Goal: Find specific page/section: Find specific page/section

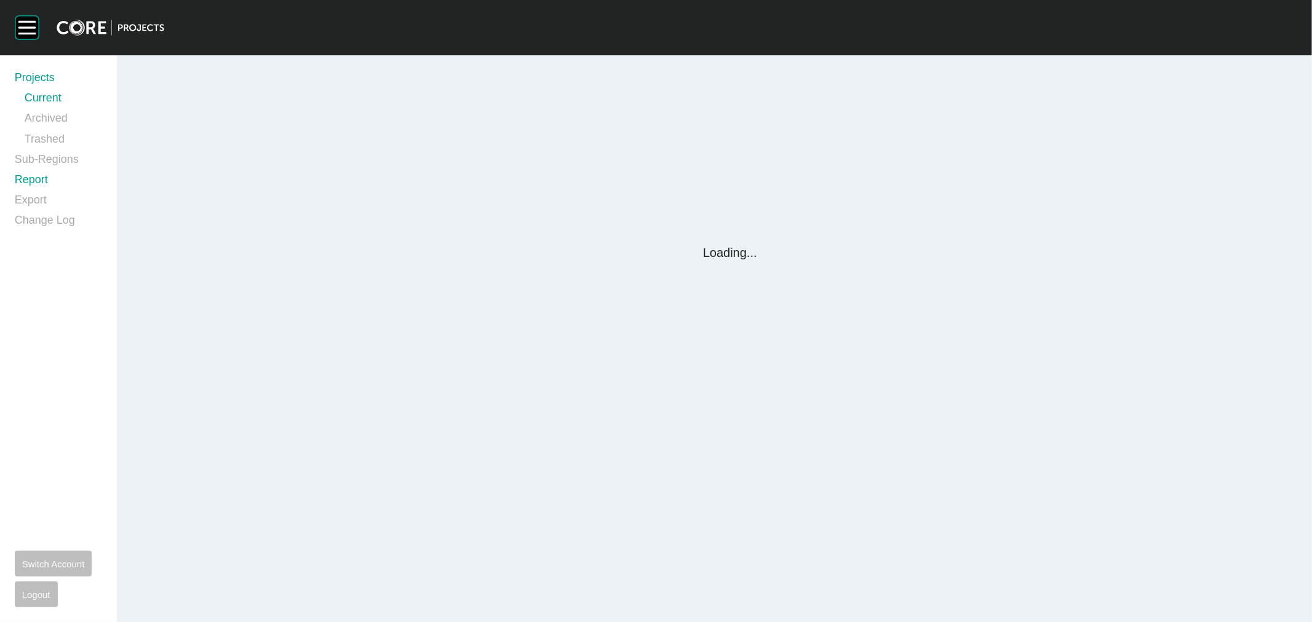
click at [22, 180] on link "Report" at bounding box center [58, 182] width 87 height 20
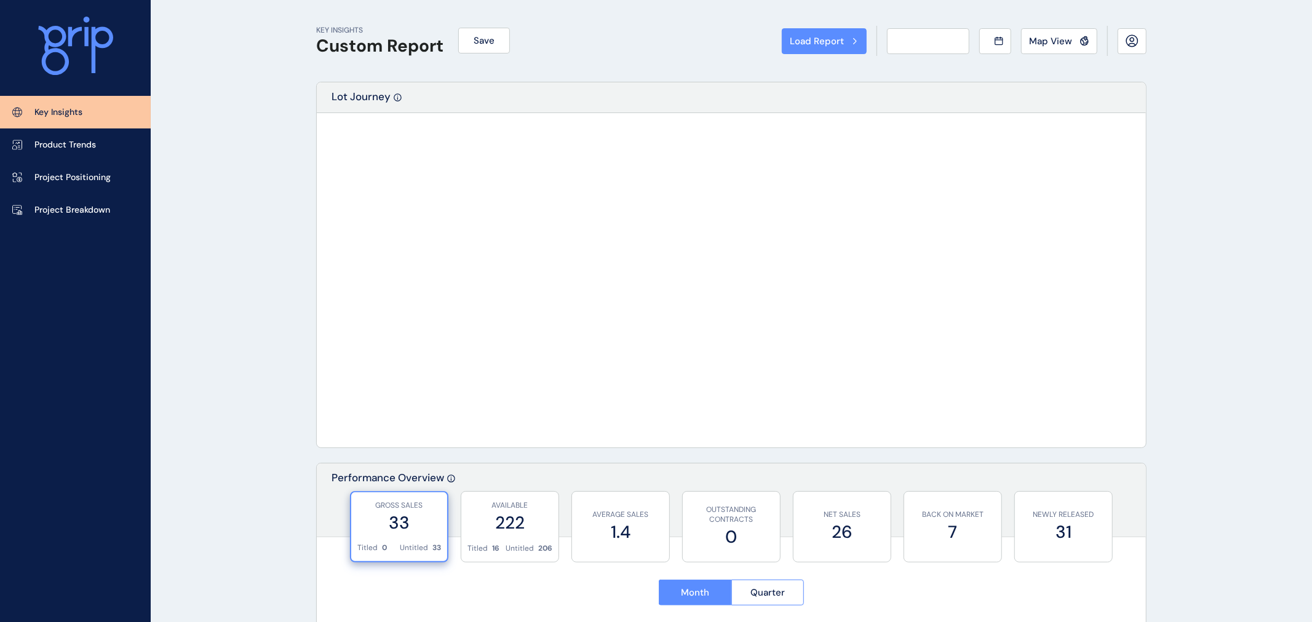
click at [41, 183] on div "Load Report Select from a previously saved report or search for a subregion bel…" at bounding box center [656, 311] width 1312 height 622
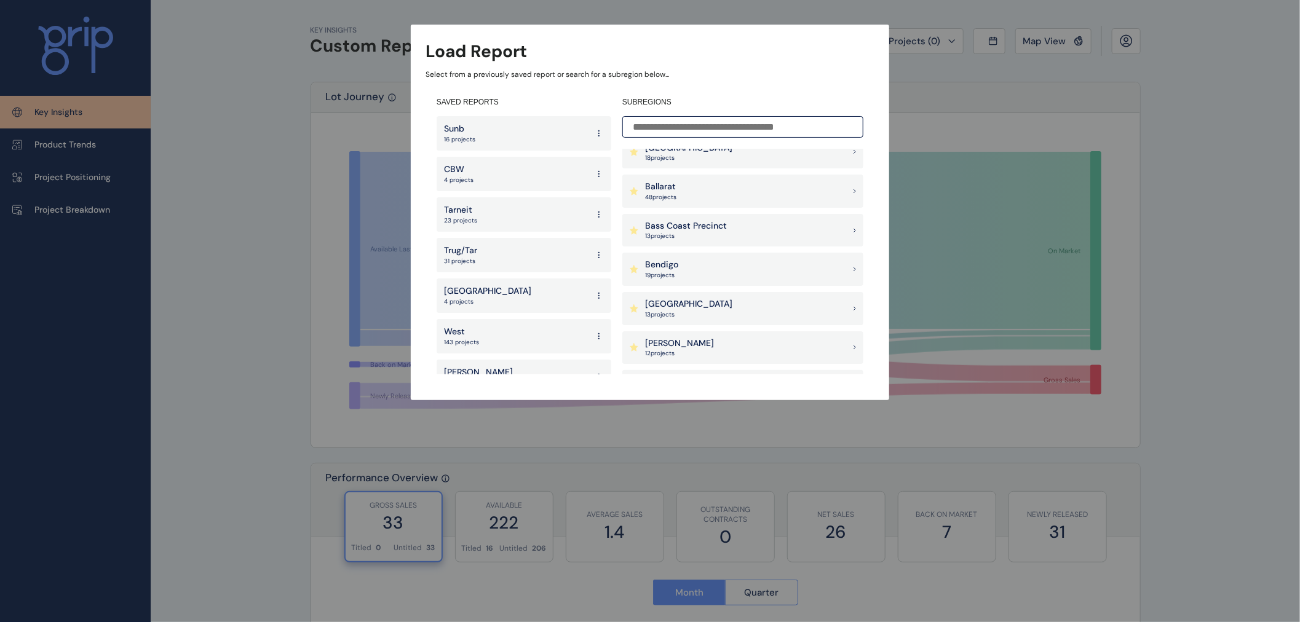
scroll to position [205, 0]
click at [1105, 80] on div "Load Report Select from a previously saved report or search for a subregion bel…" at bounding box center [650, 188] width 1300 height 376
click at [692, 183] on div "Bendigo 19 project s" at bounding box center [742, 194] width 241 height 33
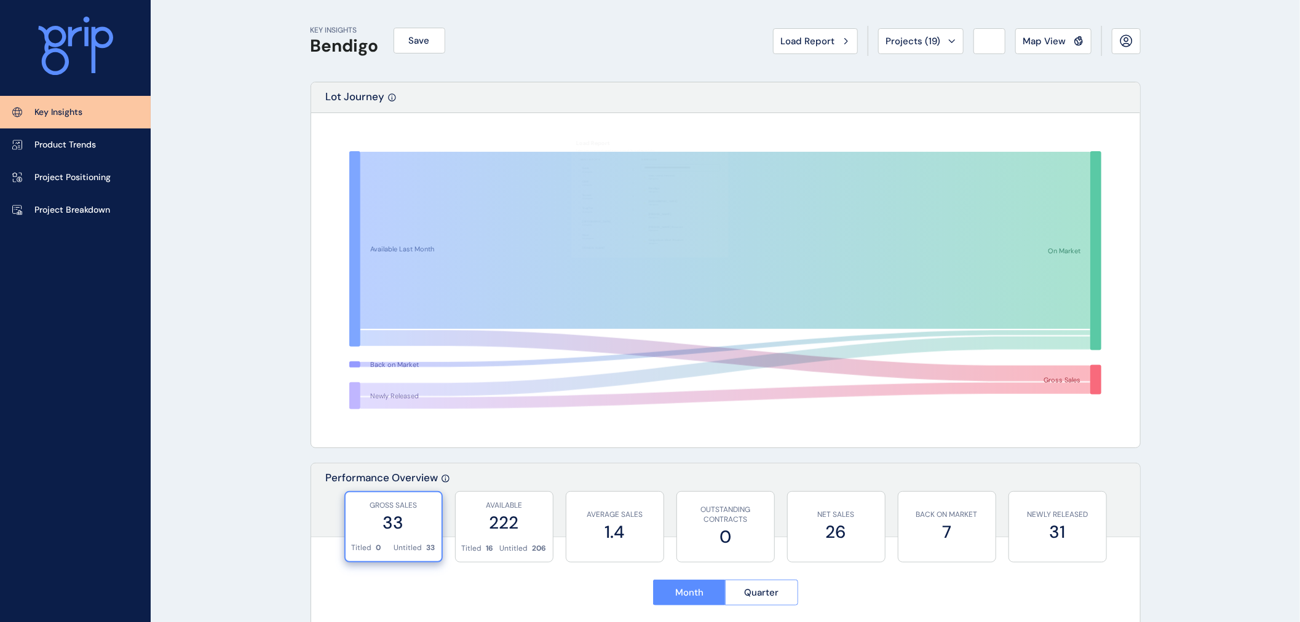
click at [1052, 34] on button "Map View" at bounding box center [1054, 41] width 76 height 26
